Goal: Transaction & Acquisition: Purchase product/service

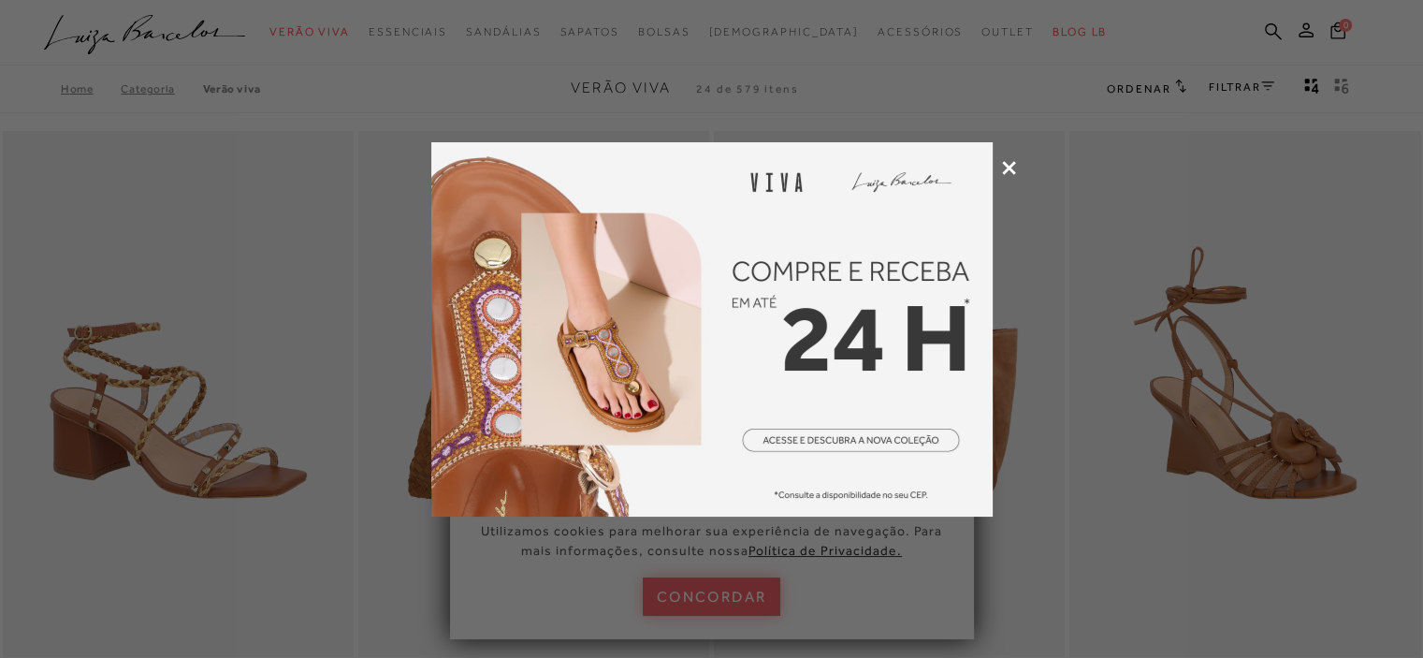
click at [1002, 168] on icon at bounding box center [1009, 168] width 14 height 14
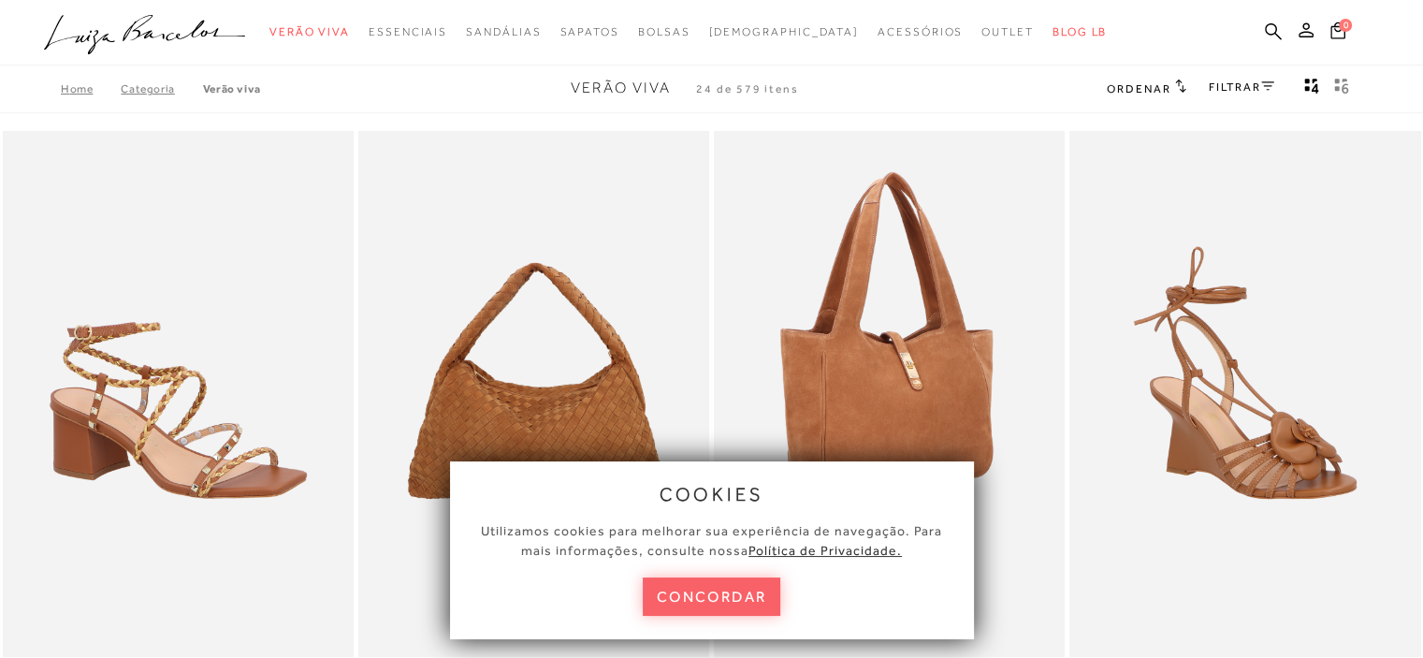
click at [741, 598] on button "concordar" at bounding box center [712, 596] width 138 height 38
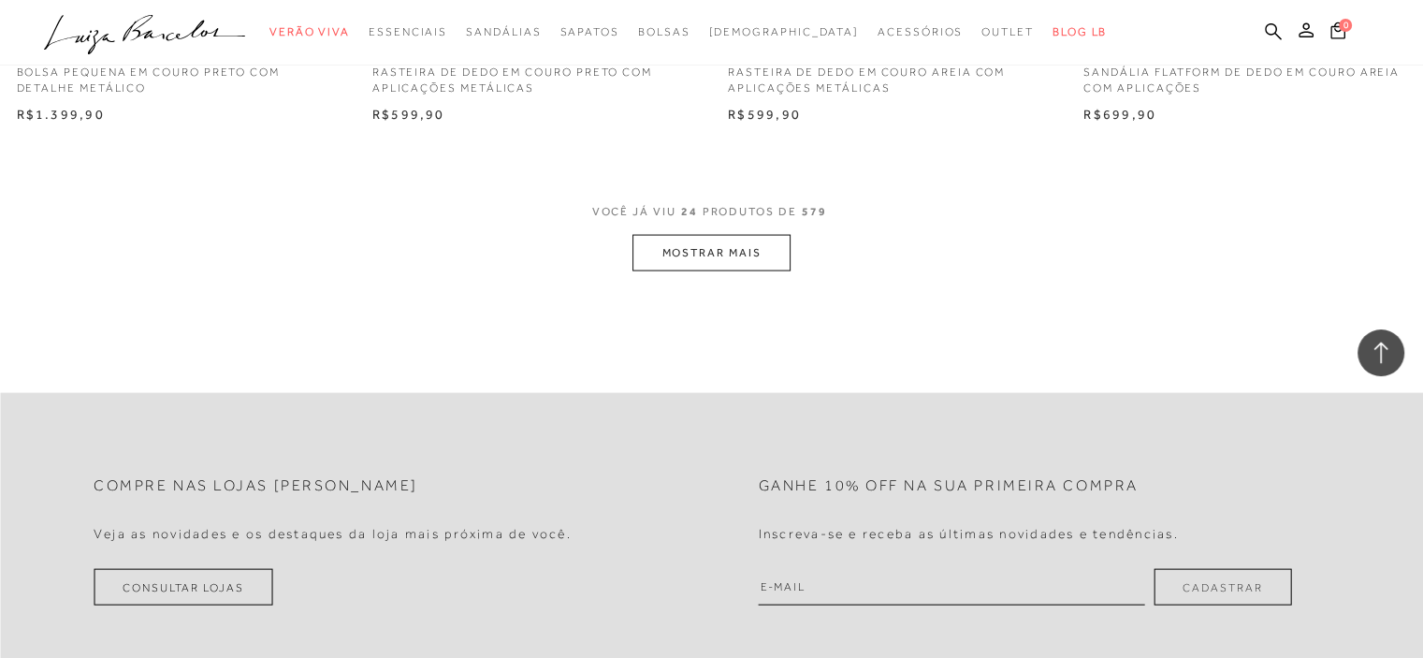
scroll to position [3929, 0]
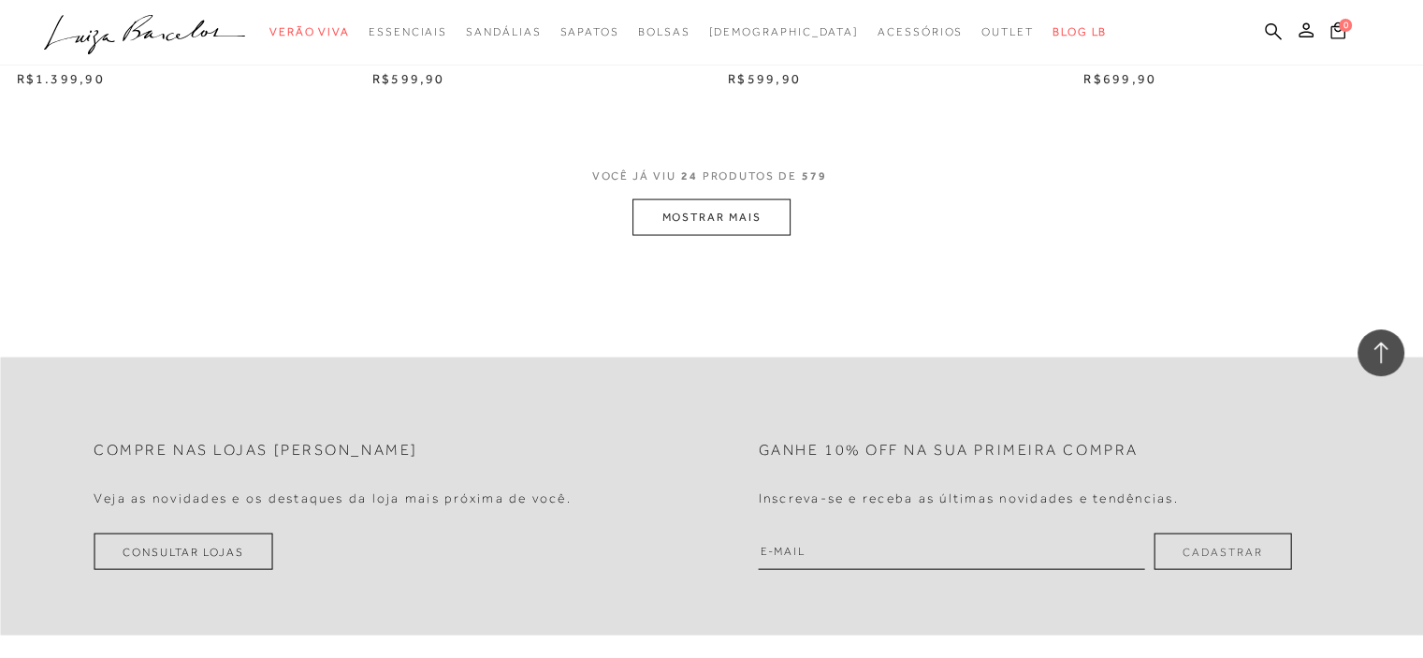
click at [752, 219] on button "MOSTRAR MAIS" at bounding box center [710, 217] width 157 height 36
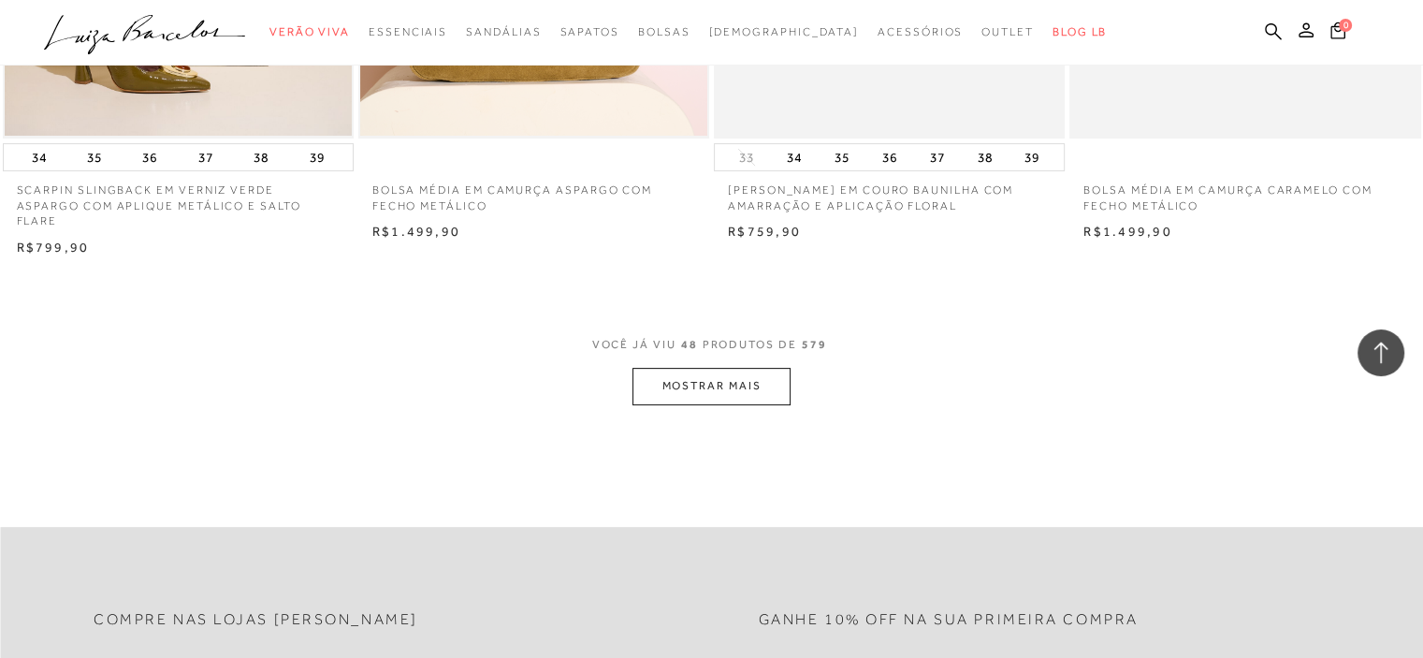
scroll to position [7670, 0]
click at [729, 367] on button "MOSTRAR MAIS" at bounding box center [710, 381] width 157 height 36
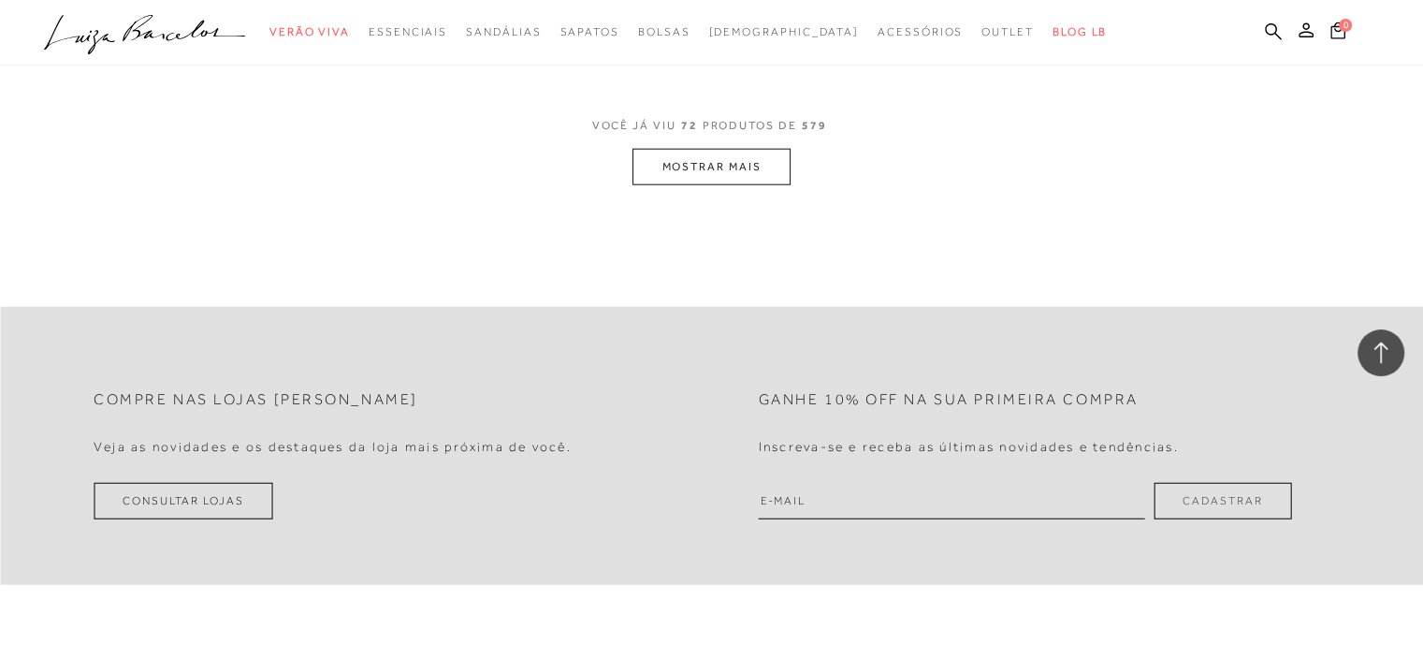
scroll to position [11786, 0]
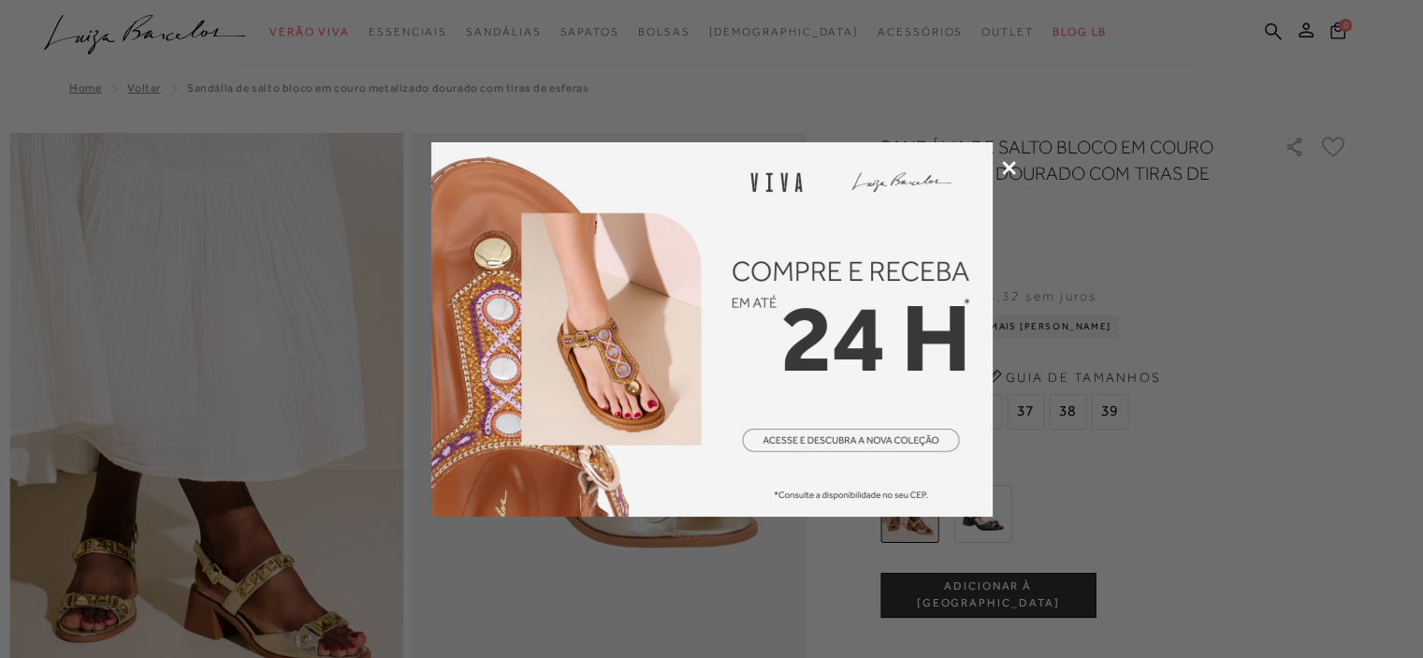
click at [1003, 166] on icon at bounding box center [1009, 168] width 14 height 14
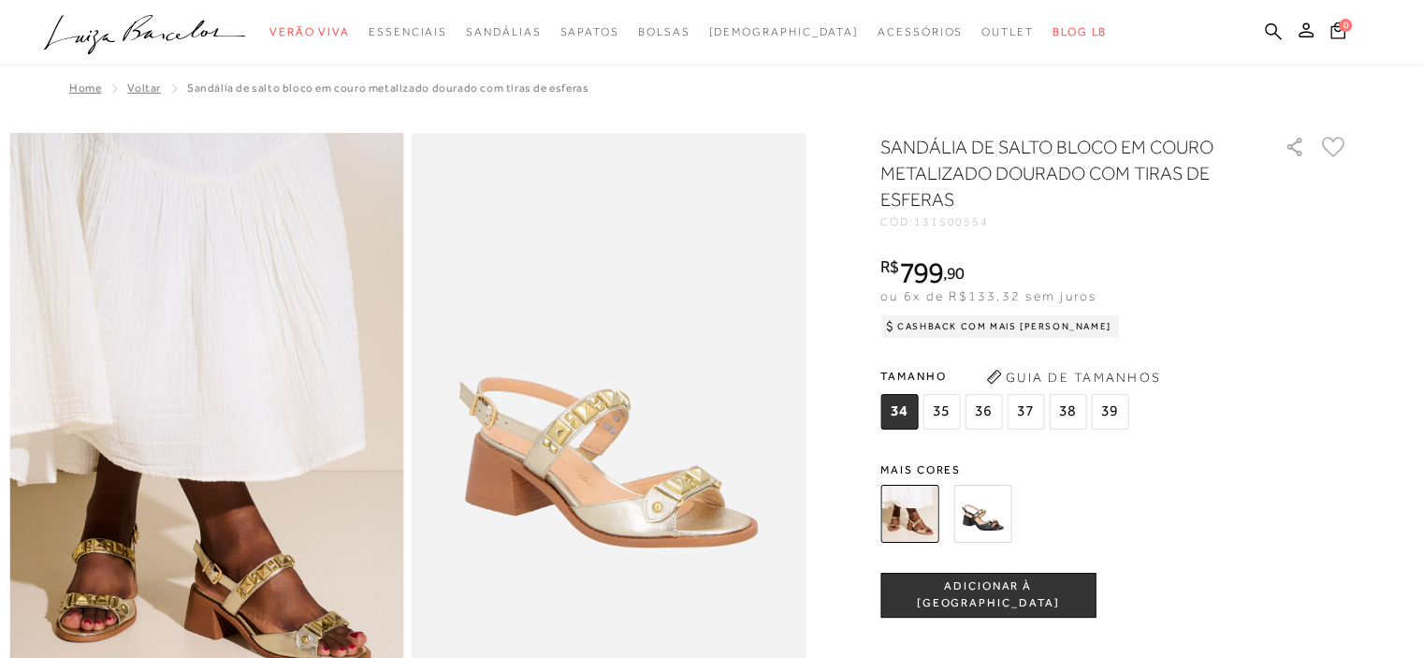
click at [1003, 508] on img at bounding box center [982, 514] width 58 height 58
